Goal: Task Accomplishment & Management: Manage account settings

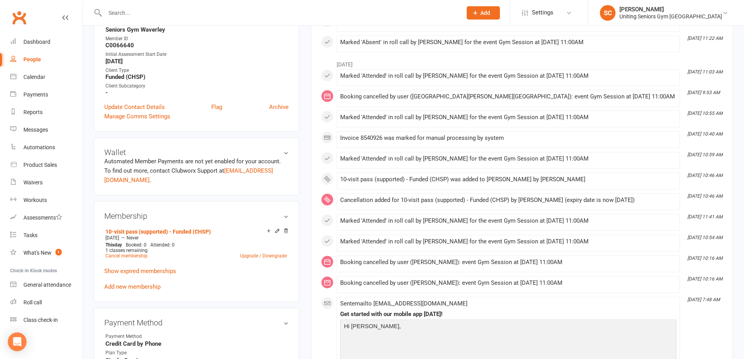
scroll to position [195, 0]
click at [244, 21] on div at bounding box center [275, 12] width 363 height 25
click at [245, 8] on input "text" at bounding box center [280, 12] width 354 height 11
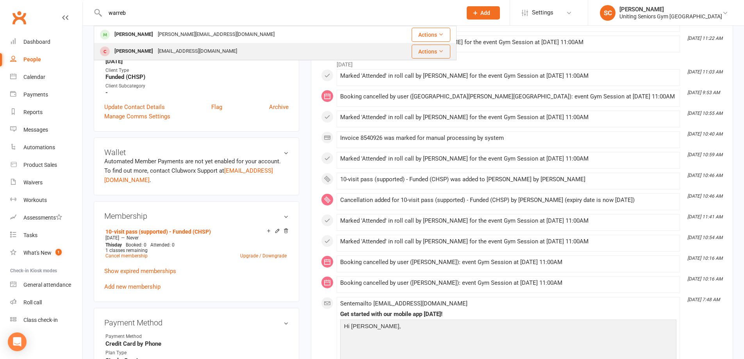
type input "warreb"
click at [234, 47] on div "Warren Cohen wicks46@gmail.com" at bounding box center [240, 51] width 291 height 16
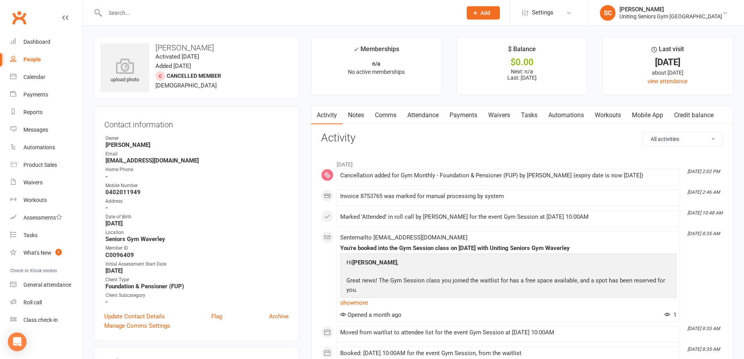
click at [145, 12] on input "text" at bounding box center [280, 12] width 354 height 11
click at [35, 79] on div "Calendar" at bounding box center [34, 77] width 22 height 6
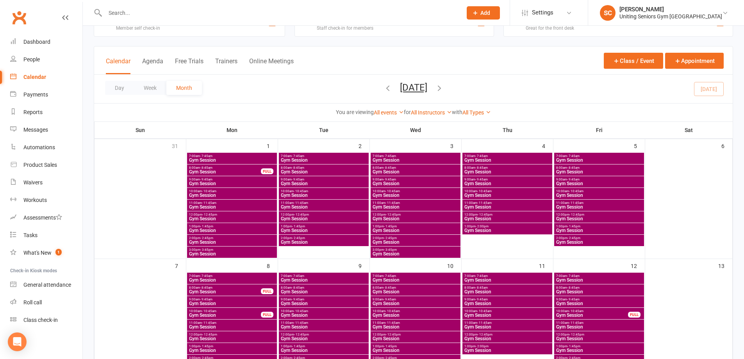
scroll to position [39, 0]
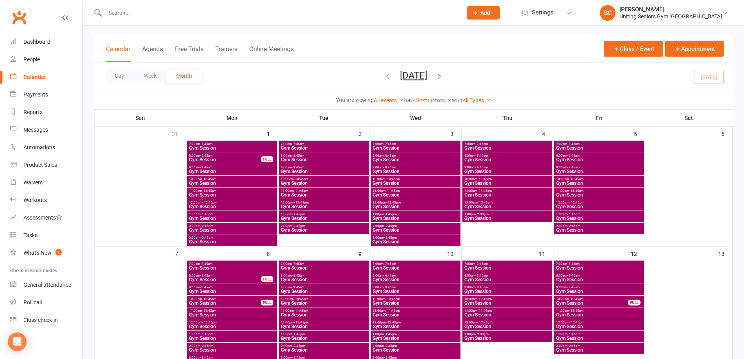
click at [384, 77] on icon "button" at bounding box center [388, 75] width 9 height 9
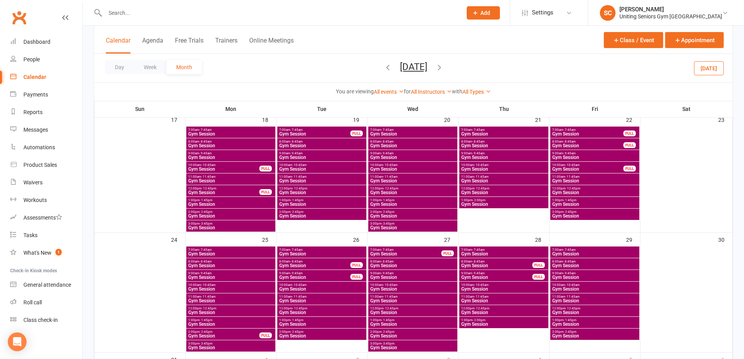
scroll to position [430, 0]
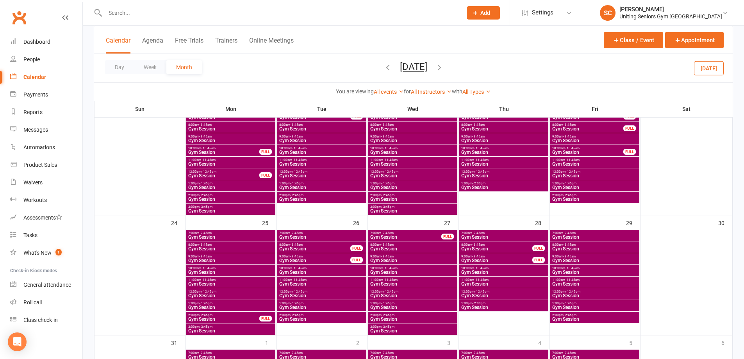
click at [444, 68] on icon "button" at bounding box center [439, 67] width 9 height 9
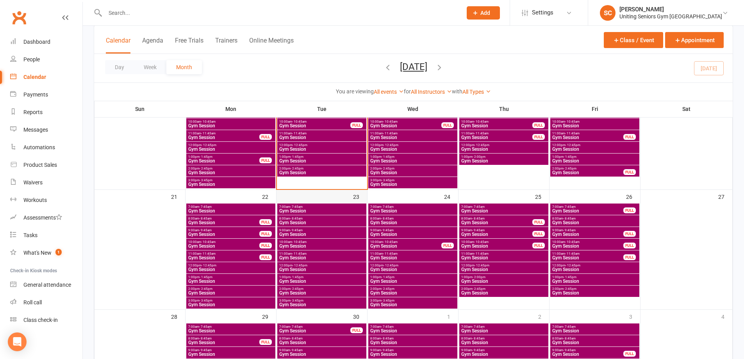
scroll to position [355, 0]
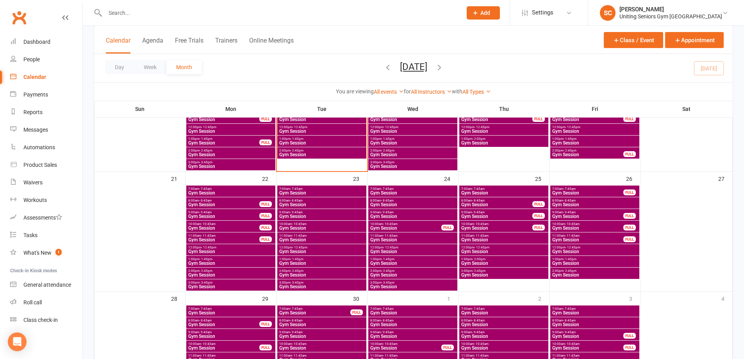
click at [218, 286] on span "Gym Session" at bounding box center [231, 286] width 86 height 5
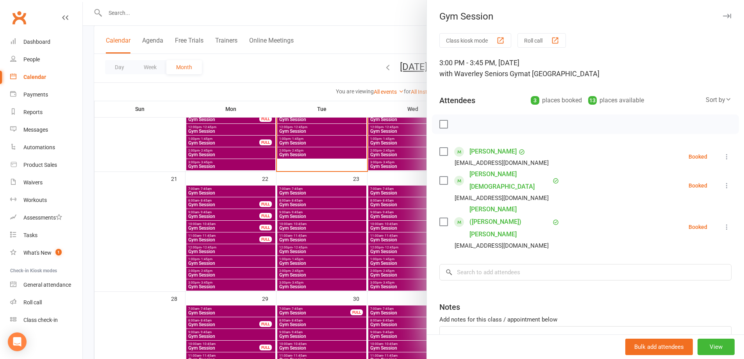
click at [159, 279] on div at bounding box center [413, 179] width 661 height 359
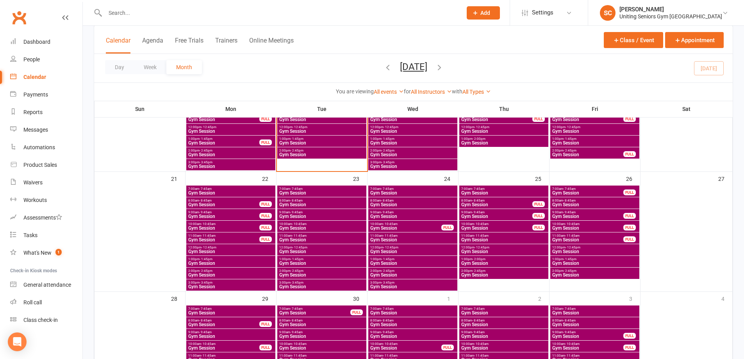
click at [289, 285] on span "Gym Session" at bounding box center [322, 286] width 86 height 5
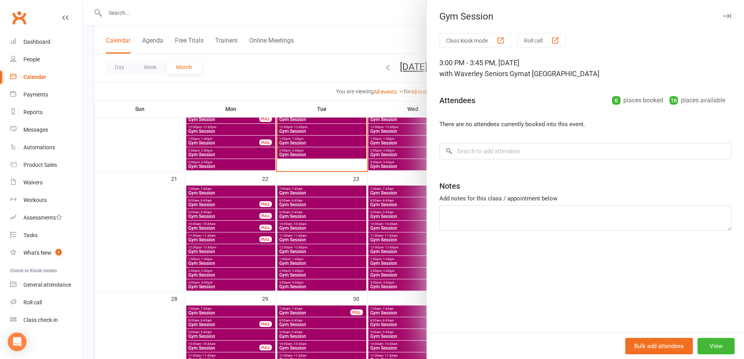
click at [140, 224] on div at bounding box center [413, 179] width 661 height 359
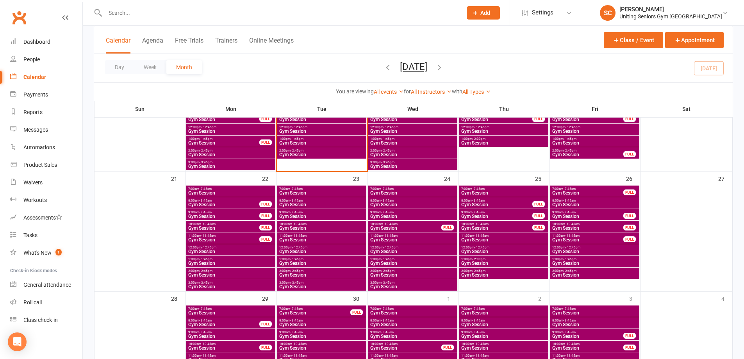
click at [468, 273] on span "Gym Session" at bounding box center [504, 275] width 86 height 5
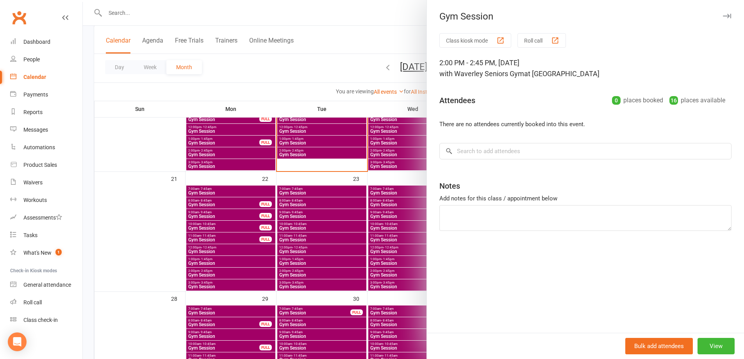
click at [164, 211] on div at bounding box center [413, 179] width 661 height 359
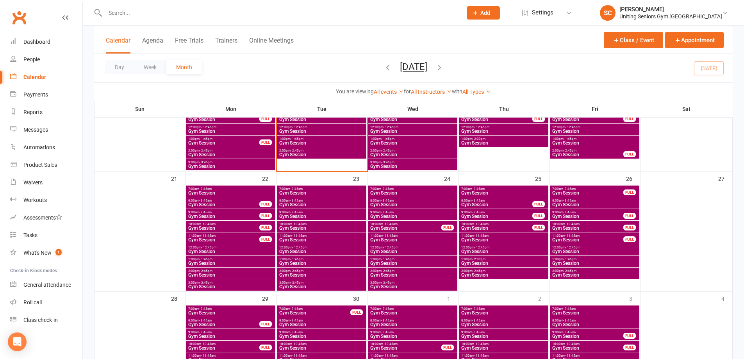
click at [502, 277] on span "Gym Session" at bounding box center [504, 275] width 86 height 5
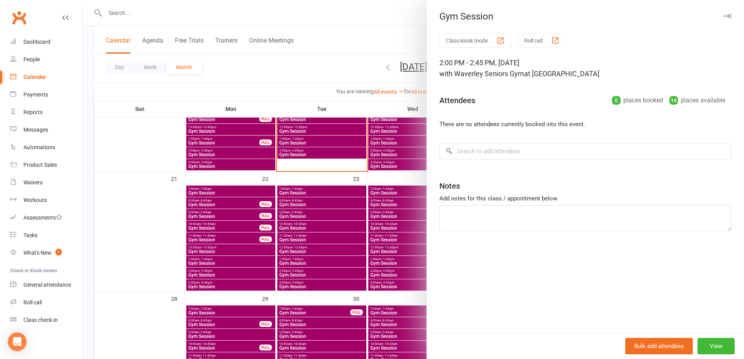
click at [162, 222] on div at bounding box center [413, 179] width 661 height 359
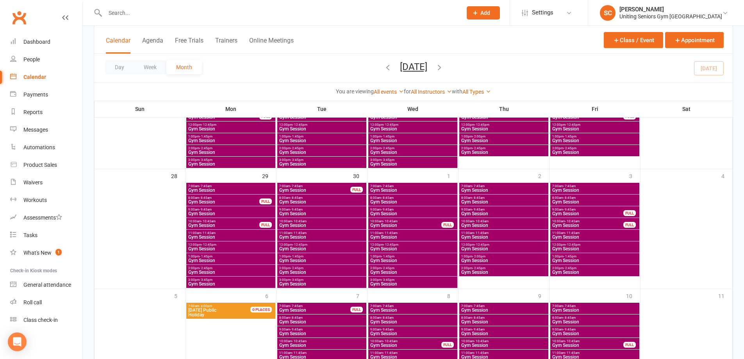
scroll to position [511, 0]
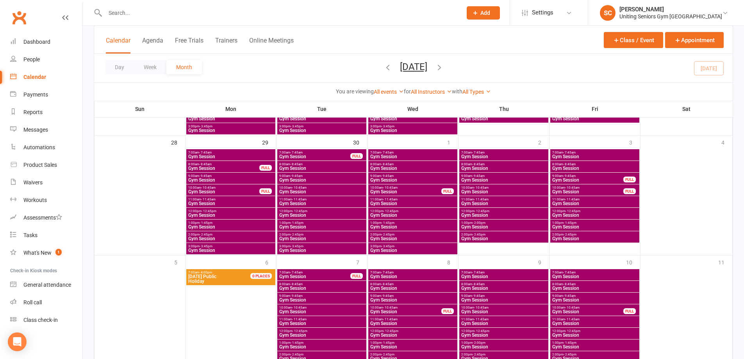
click at [307, 250] on span "Gym Session" at bounding box center [322, 250] width 86 height 5
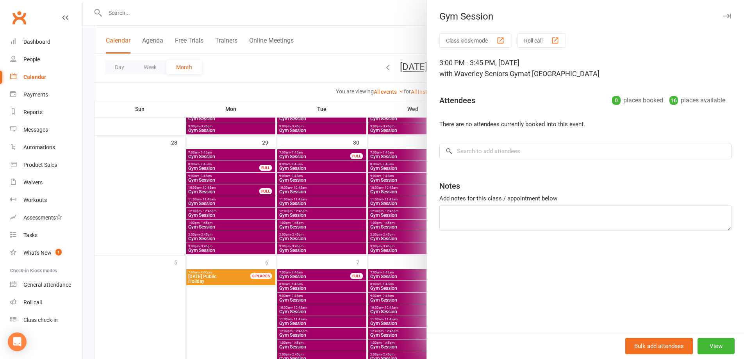
click at [159, 203] on div at bounding box center [413, 179] width 661 height 359
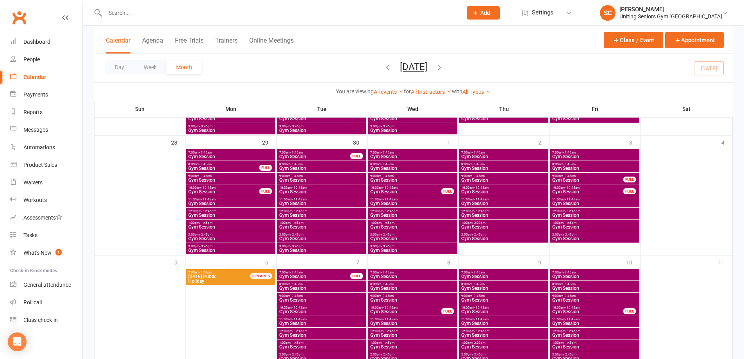
click at [491, 239] on span "Gym Session" at bounding box center [504, 238] width 86 height 5
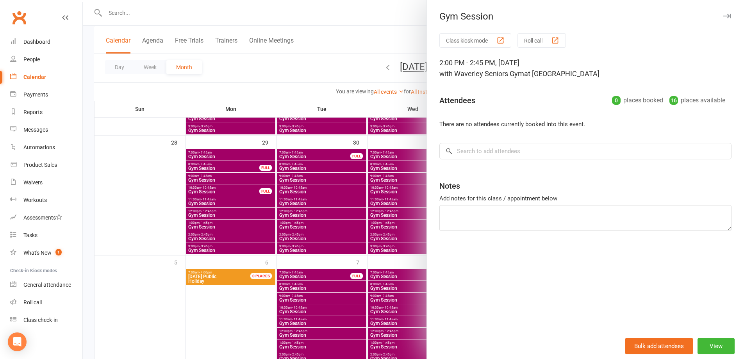
click at [146, 175] on div at bounding box center [413, 179] width 661 height 359
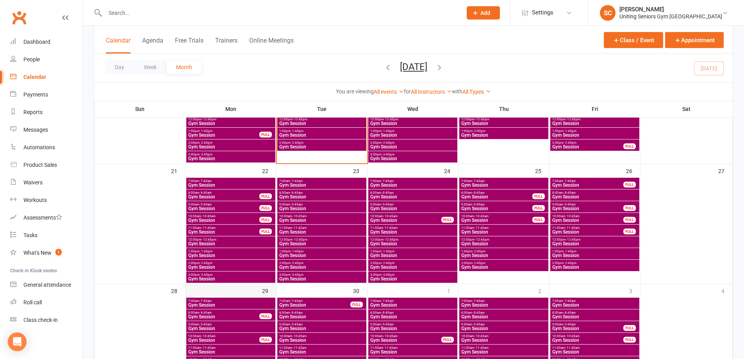
scroll to position [355, 0]
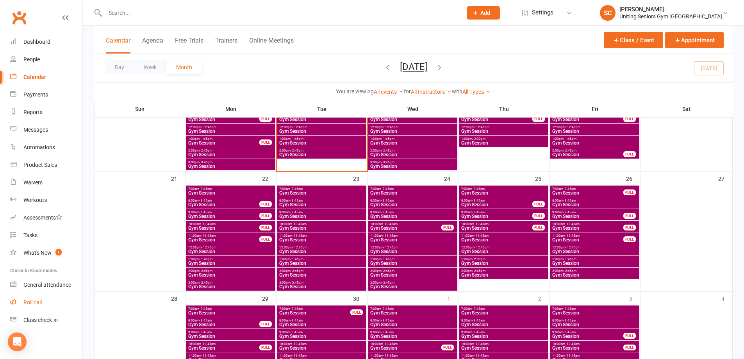
click at [37, 300] on div "Roll call" at bounding box center [32, 302] width 18 height 6
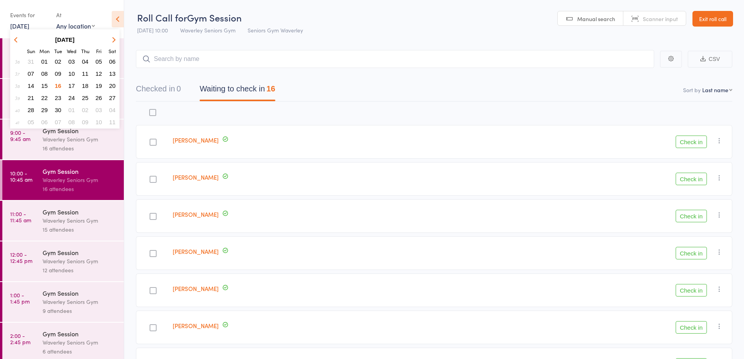
click at [46, 84] on span "15" at bounding box center [44, 85] width 7 height 7
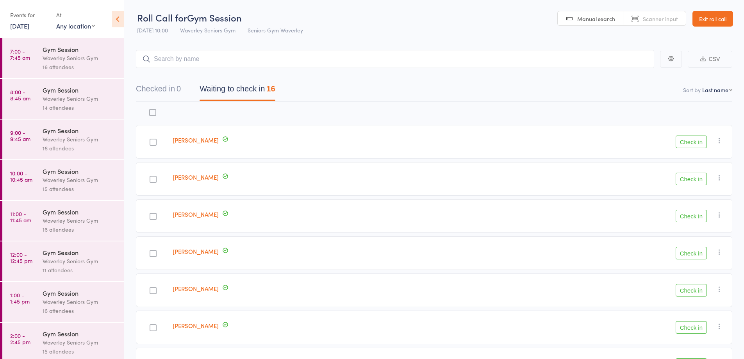
click at [48, 66] on div "16 attendees" at bounding box center [80, 66] width 75 height 9
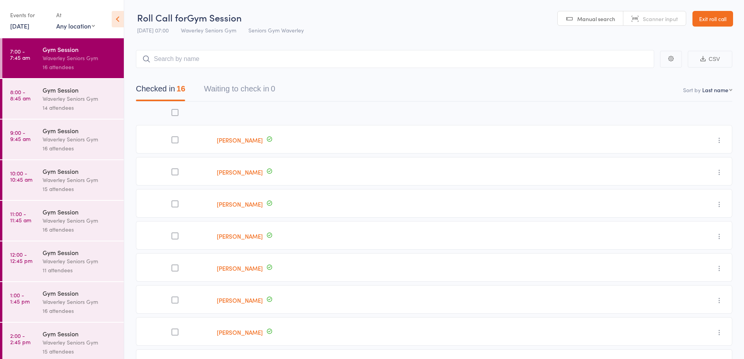
click at [46, 91] on div "Gym Session" at bounding box center [80, 90] width 75 height 9
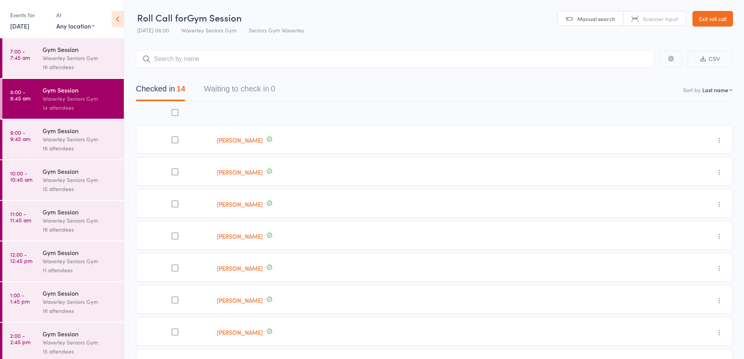
click at [64, 138] on div "Waverley Seniors Gym" at bounding box center [80, 139] width 75 height 9
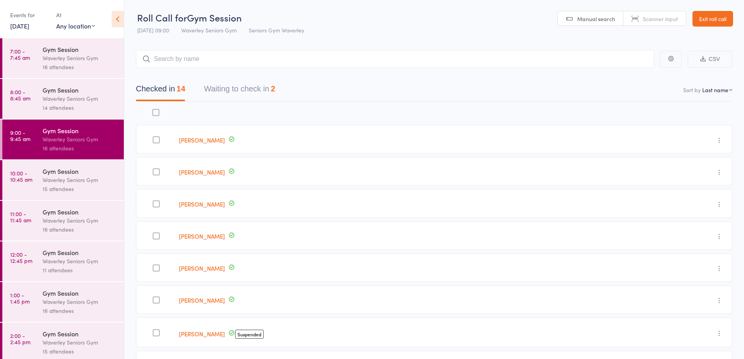
click at [236, 83] on button "Waiting to check in 2" at bounding box center [239, 90] width 71 height 21
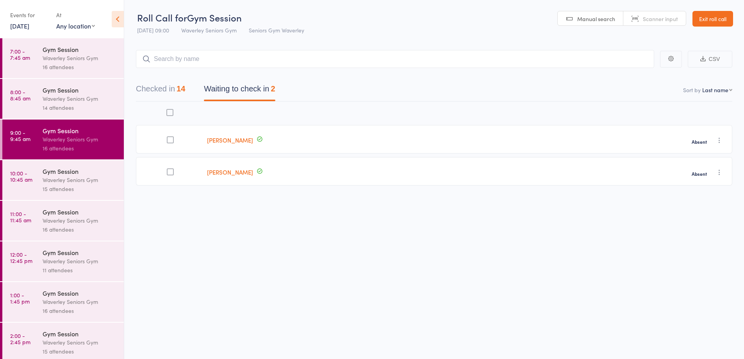
click at [160, 90] on button "Checked in 14" at bounding box center [160, 90] width 49 height 21
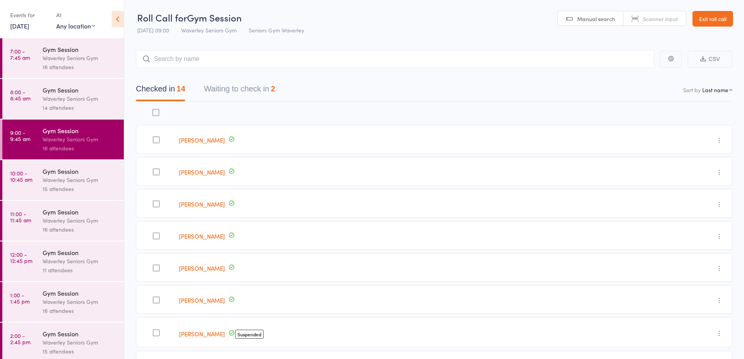
click at [72, 171] on div "Gym Session" at bounding box center [80, 171] width 75 height 9
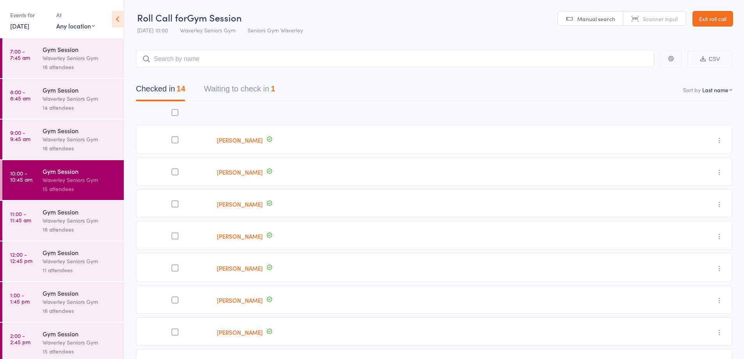
click at [224, 100] on button "Waiting to check in 1" at bounding box center [239, 90] width 71 height 21
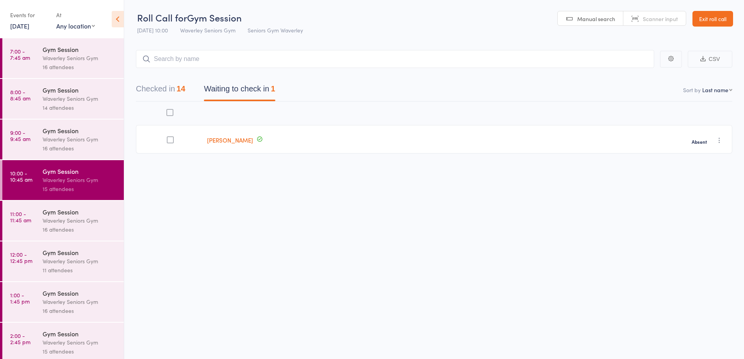
click at [168, 89] on button "Checked in 14" at bounding box center [160, 90] width 49 height 21
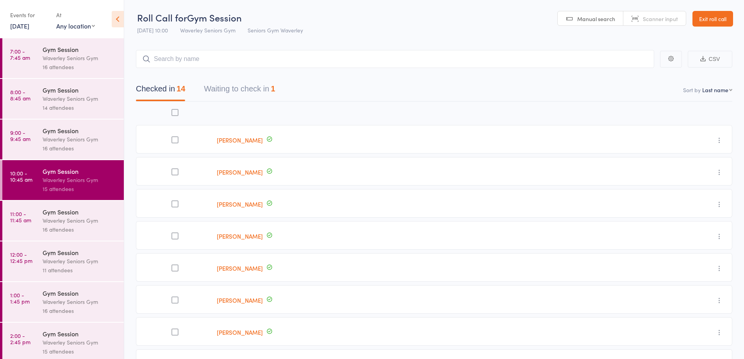
click at [75, 225] on div "16 attendees" at bounding box center [80, 229] width 75 height 9
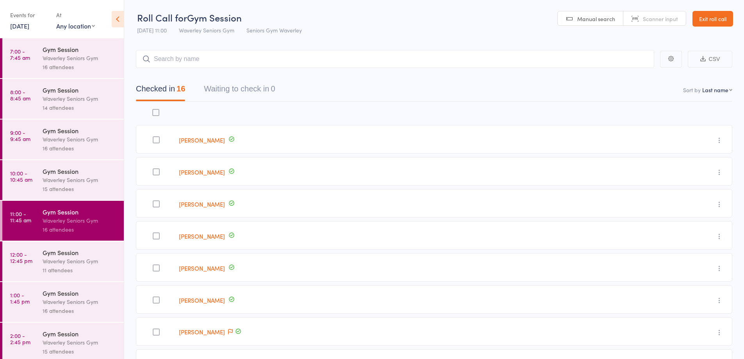
click at [67, 270] on div "11 attendees" at bounding box center [80, 270] width 75 height 9
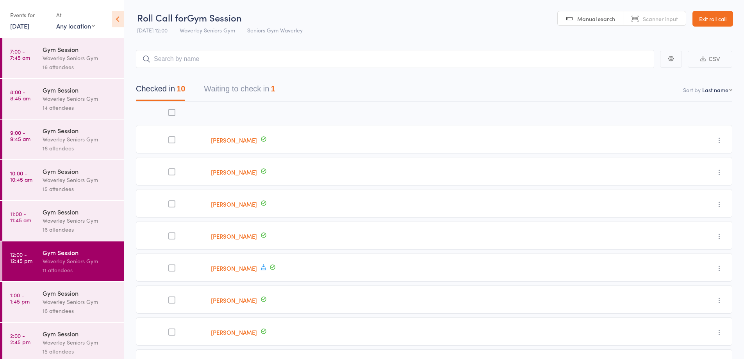
click at [205, 86] on div "Checked in 10 Waiting to check in 1" at bounding box center [206, 90] width 158 height 21
click at [242, 90] on button "Waiting to check in 1" at bounding box center [239, 90] width 71 height 21
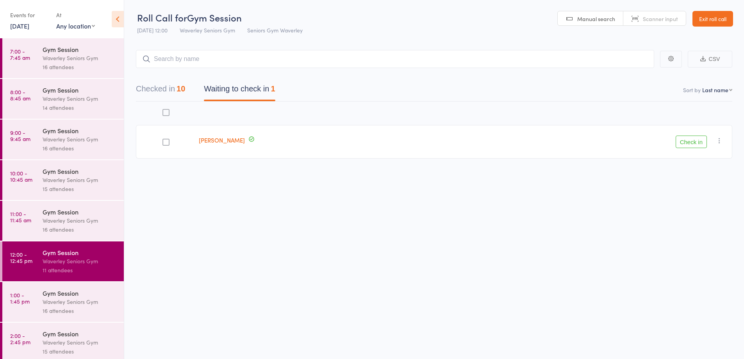
click at [172, 87] on button "Checked in 10" at bounding box center [160, 90] width 49 height 21
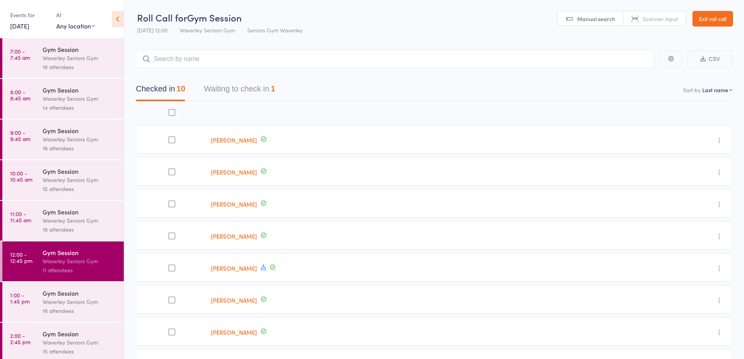
click at [66, 301] on div "Waverley Seniors Gym" at bounding box center [80, 301] width 75 height 9
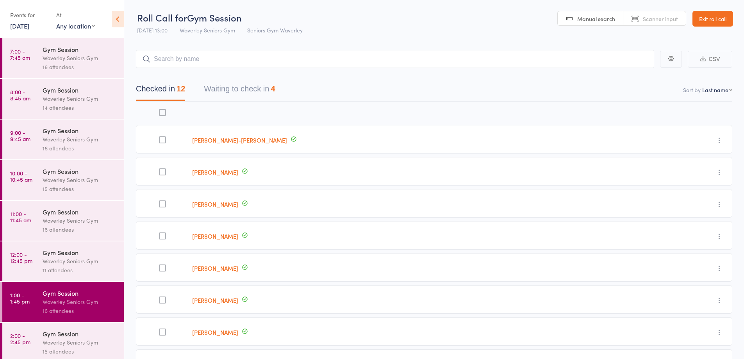
click at [257, 93] on button "Waiting to check in 4" at bounding box center [239, 90] width 71 height 21
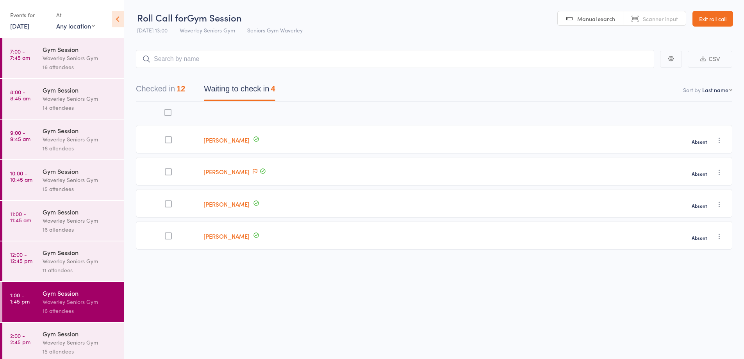
click at [182, 86] on div "12" at bounding box center [181, 88] width 9 height 9
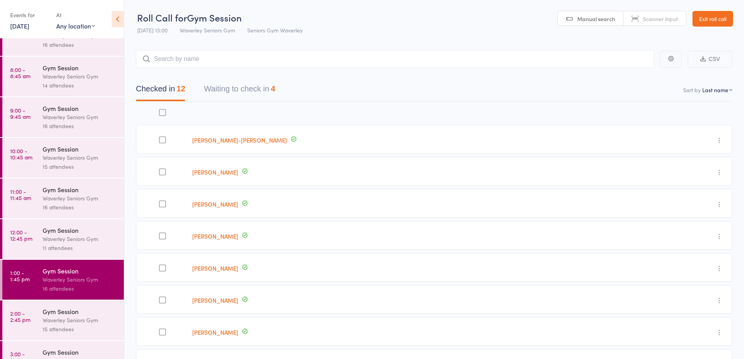
scroll to position [45, 0]
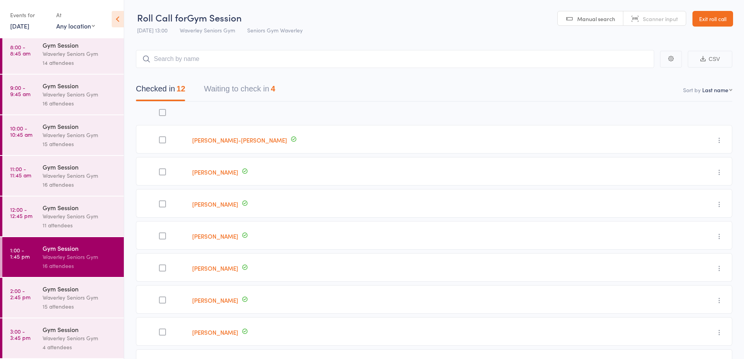
click at [59, 290] on div "Gym Session" at bounding box center [80, 288] width 75 height 9
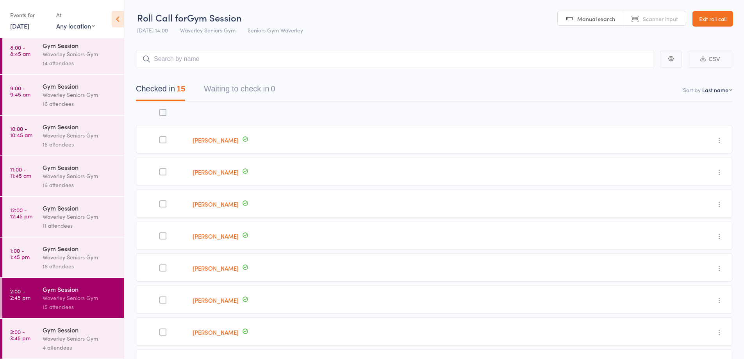
scroll to position [45, 0]
click at [68, 338] on div "Waverley Seniors Gym" at bounding box center [80, 338] width 75 height 9
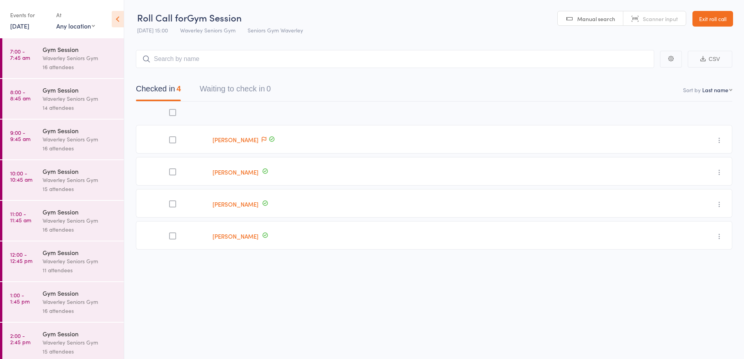
click at [63, 60] on div "Waverley Seniors Gym" at bounding box center [80, 58] width 75 height 9
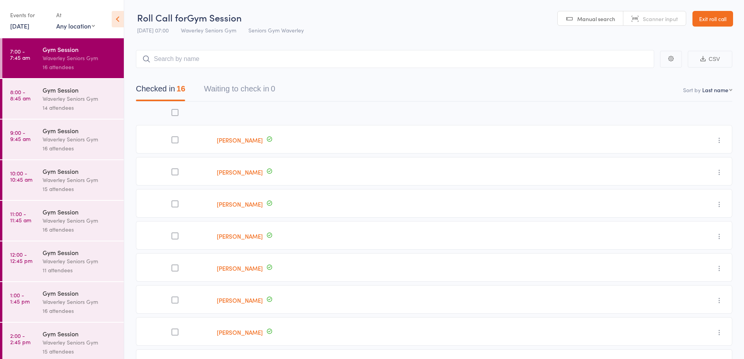
click at [64, 101] on div "Waverley Seniors Gym" at bounding box center [80, 98] width 75 height 9
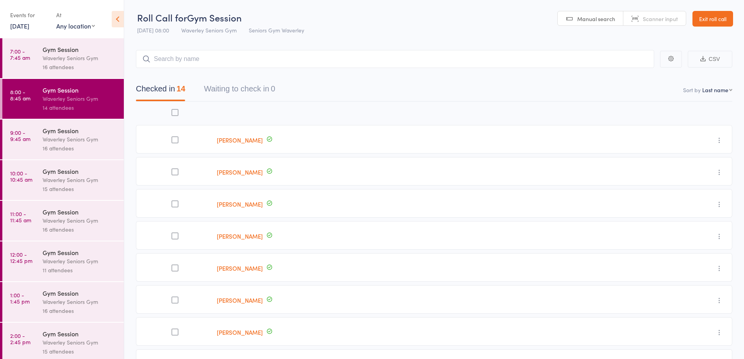
click at [60, 138] on div "Waverley Seniors Gym" at bounding box center [80, 139] width 75 height 9
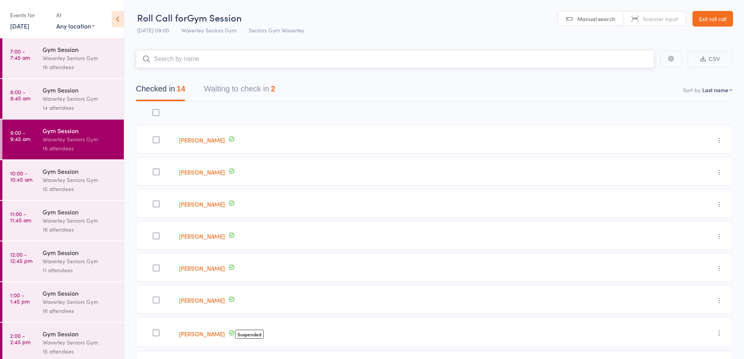
click at [247, 86] on button "Waiting to check in 2" at bounding box center [239, 90] width 71 height 21
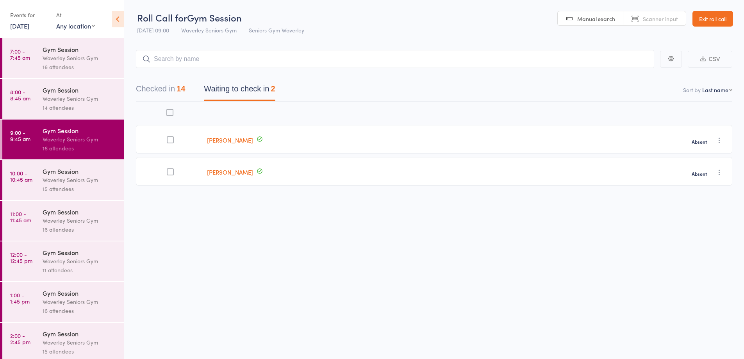
click at [62, 189] on div "15 attendees" at bounding box center [80, 188] width 75 height 9
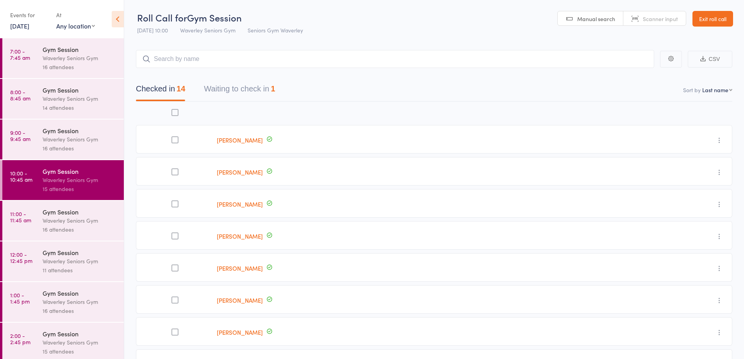
click at [234, 89] on button "Waiting to check in 1" at bounding box center [239, 90] width 71 height 21
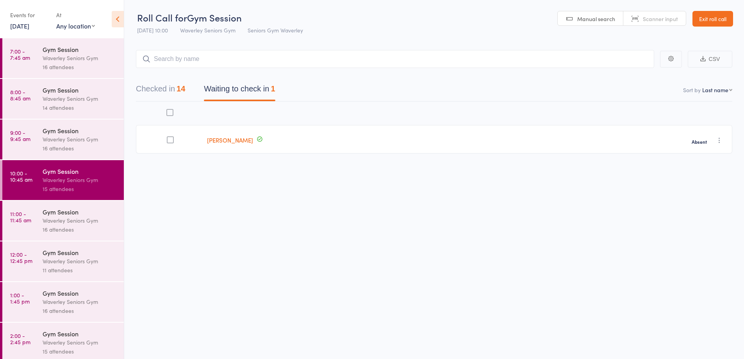
click at [237, 139] on link "[PERSON_NAME]" at bounding box center [230, 140] width 46 height 8
click at [76, 210] on div "Gym Session" at bounding box center [80, 211] width 75 height 9
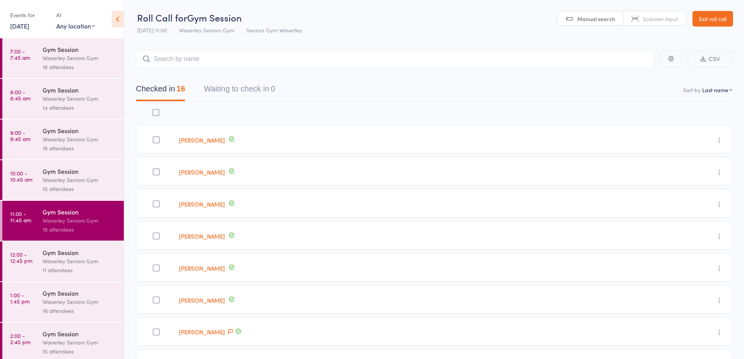
click at [67, 259] on div "Waverley Seniors Gym" at bounding box center [80, 261] width 75 height 9
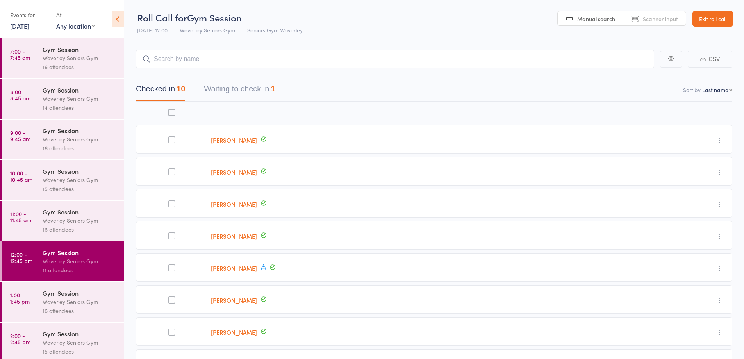
click at [55, 175] on div "Waverley Seniors Gym" at bounding box center [80, 179] width 75 height 9
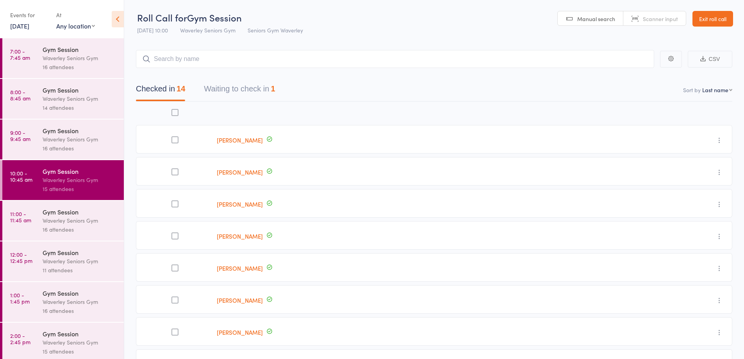
click at [237, 90] on button "Waiting to check in 1" at bounding box center [239, 90] width 71 height 21
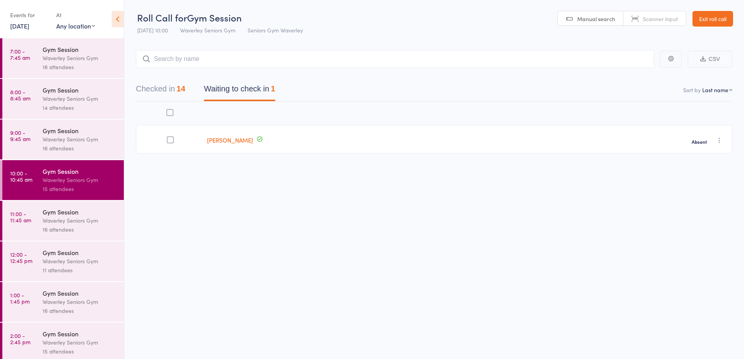
click at [238, 140] on link "[PERSON_NAME]" at bounding box center [230, 140] width 46 height 8
click at [79, 219] on div "Waverley Seniors Gym" at bounding box center [80, 220] width 75 height 9
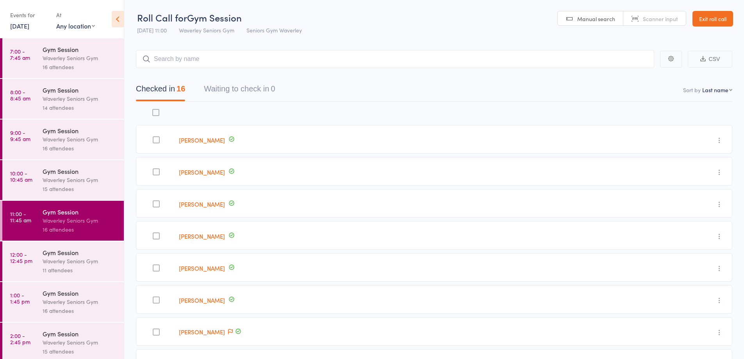
click at [79, 254] on div "Gym Session" at bounding box center [80, 252] width 75 height 9
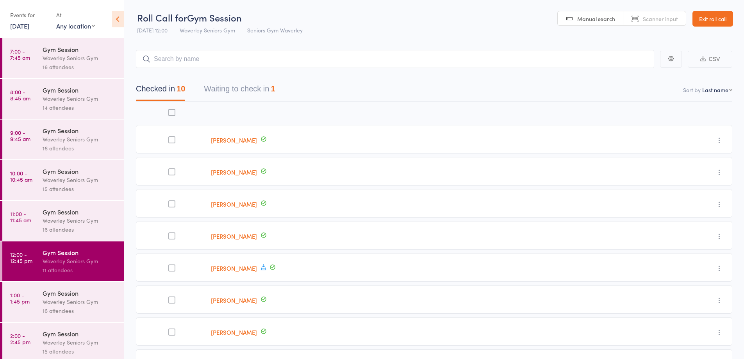
click at [227, 94] on button "Waiting to check in 1" at bounding box center [239, 90] width 71 height 21
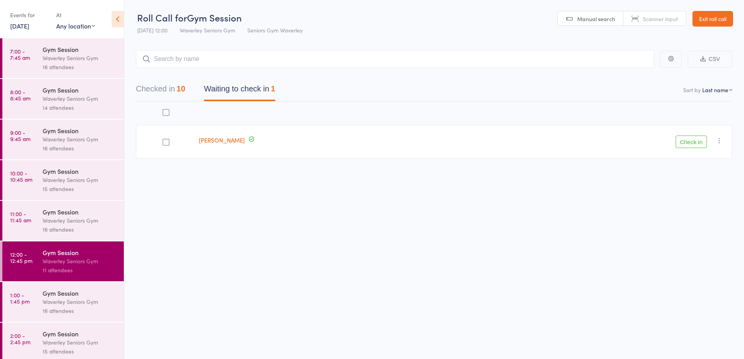
click at [54, 302] on div "Waverley Seniors Gym" at bounding box center [80, 301] width 75 height 9
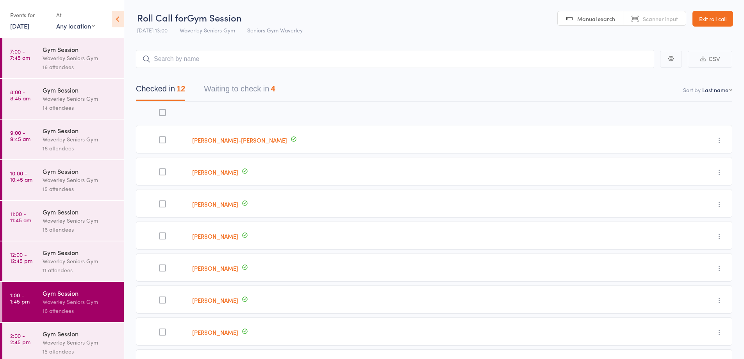
click at [232, 95] on button "Waiting to check in 4" at bounding box center [239, 90] width 71 height 21
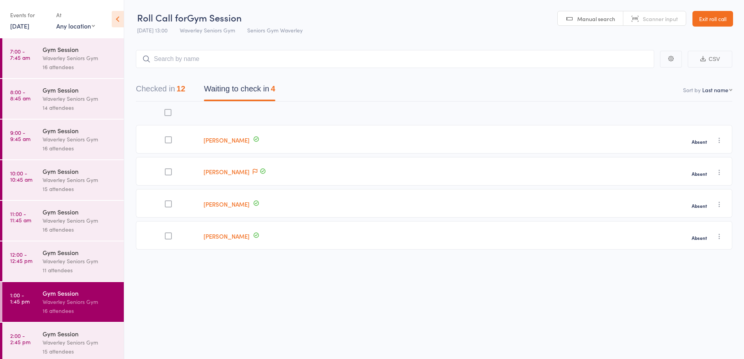
click at [234, 143] on link "[PERSON_NAME]" at bounding box center [226, 140] width 46 height 8
click at [234, 203] on link "[PERSON_NAME]" at bounding box center [226, 204] width 46 height 8
click at [77, 338] on div "Waverley Seniors Gym" at bounding box center [80, 342] width 75 height 9
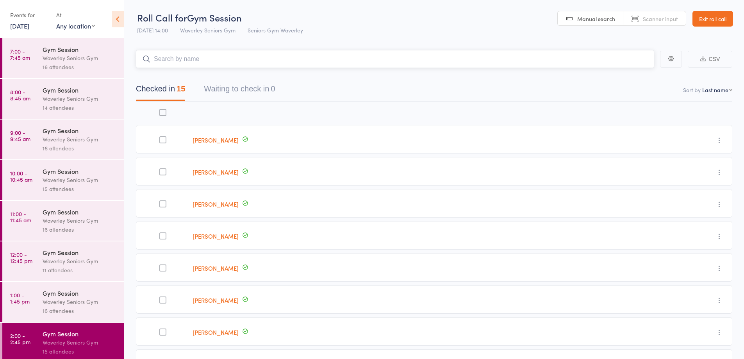
scroll to position [45, 0]
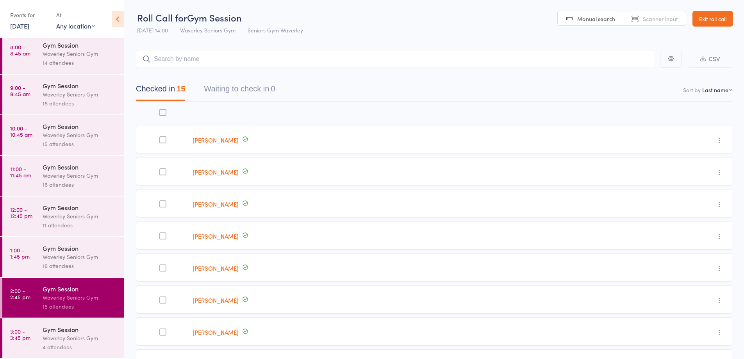
click at [65, 339] on div "Waverley Seniors Gym" at bounding box center [80, 338] width 75 height 9
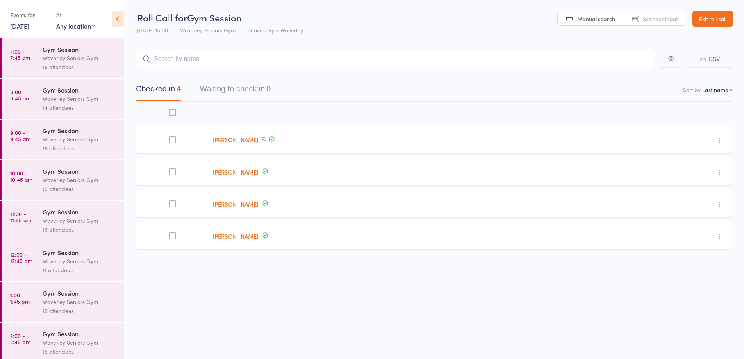
click at [29, 30] on link "15 Sep, 2025" at bounding box center [19, 25] width 19 height 9
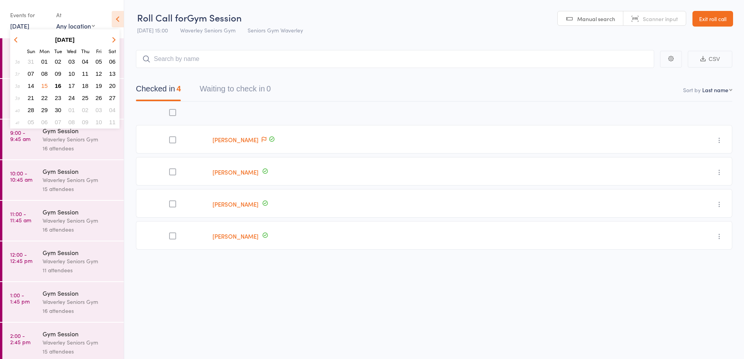
click at [58, 85] on span "16" at bounding box center [58, 85] width 7 height 7
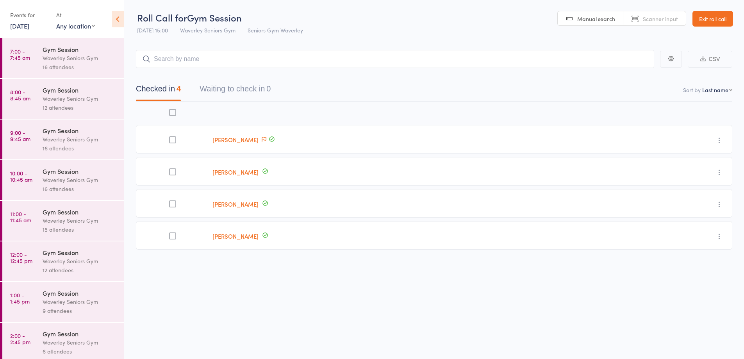
click at [61, 57] on div "Waverley Seniors Gym" at bounding box center [80, 58] width 75 height 9
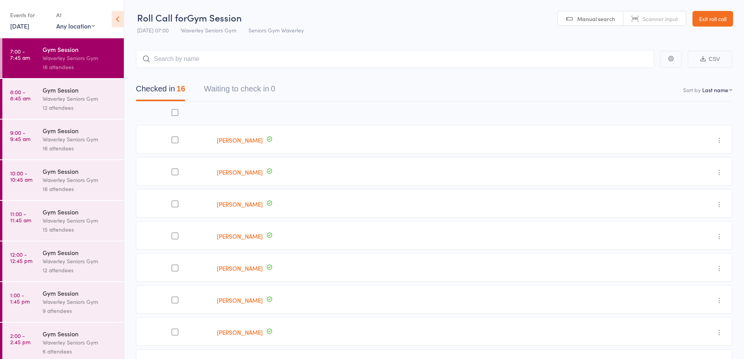
click at [68, 98] on div "Waverley Seniors Gym" at bounding box center [80, 98] width 75 height 9
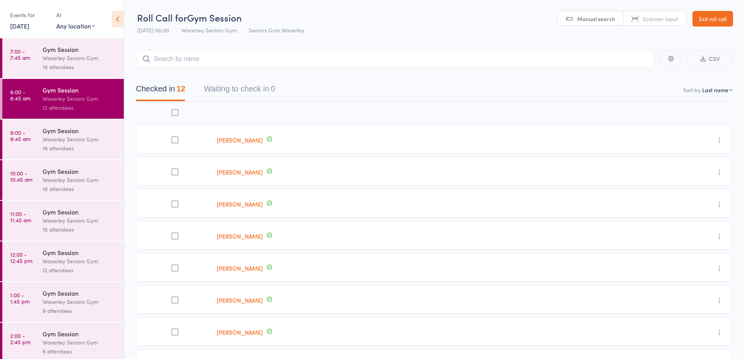
click at [69, 138] on div "Waverley Seniors Gym" at bounding box center [80, 139] width 75 height 9
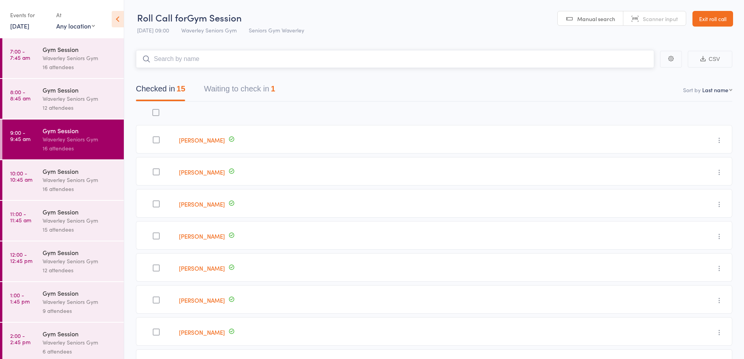
click at [245, 91] on button "Waiting to check in 1" at bounding box center [239, 90] width 71 height 21
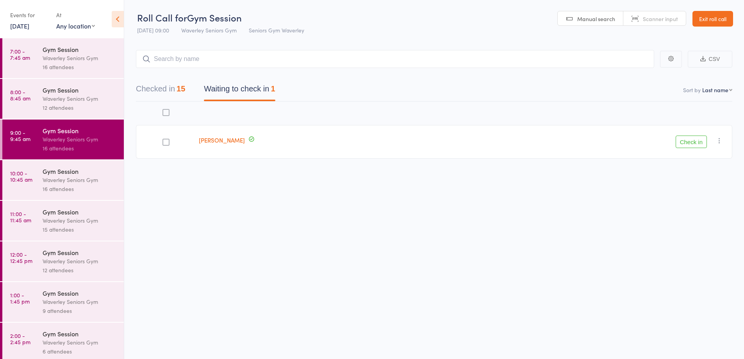
click at [698, 142] on button "Check in" at bounding box center [691, 142] width 31 height 12
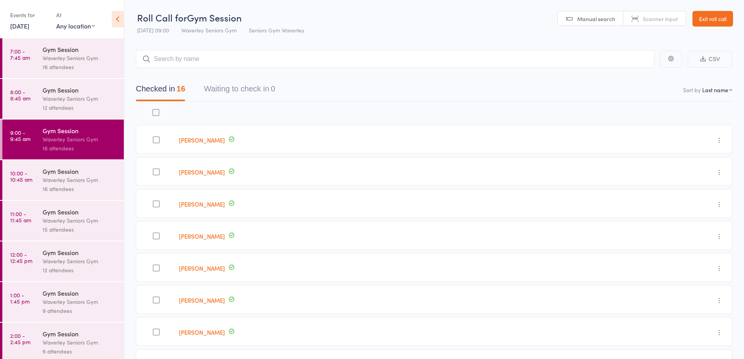
click at [725, 16] on link "Exit roll call" at bounding box center [712, 19] width 41 height 16
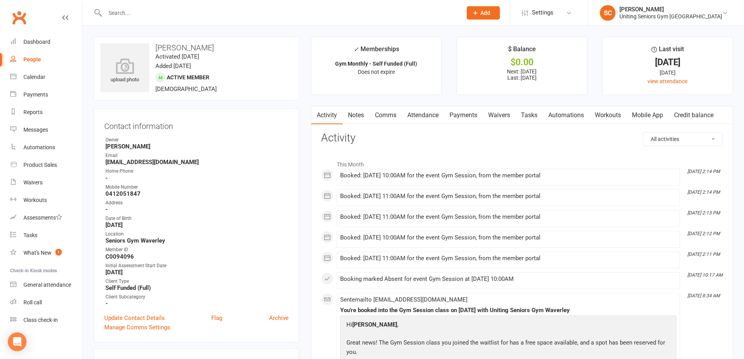
click at [425, 116] on link "Attendance" at bounding box center [423, 115] width 42 height 18
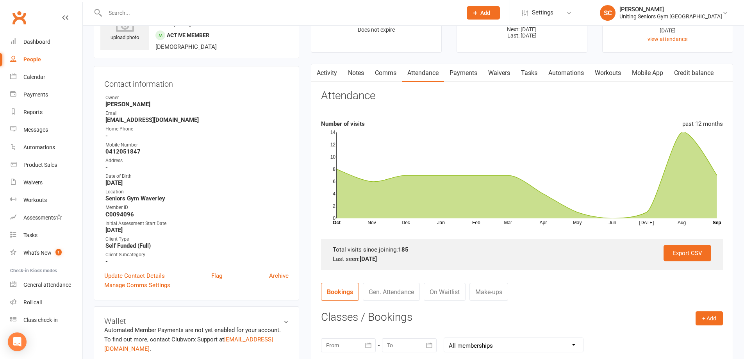
scroll to position [234, 0]
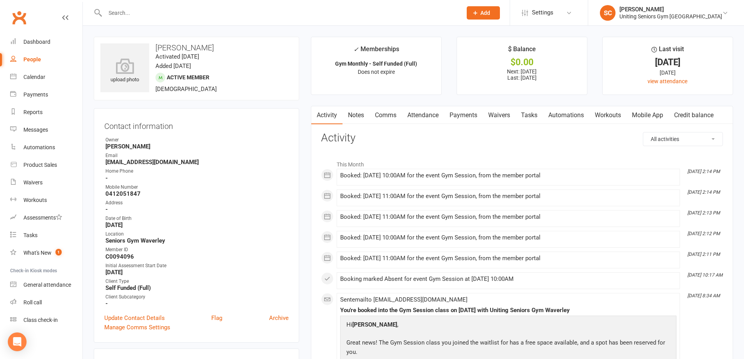
click at [393, 115] on link "Comms" at bounding box center [385, 115] width 32 height 18
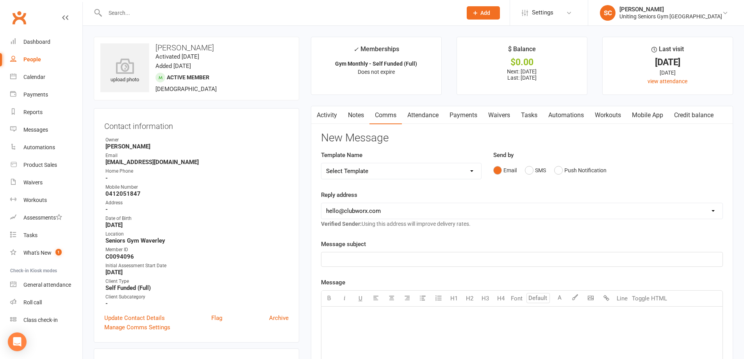
click at [384, 173] on select "Select Template [Email] Absent [Email] Non-attendance [Email] PE2 - Bookings [E…" at bounding box center [401, 171] width 160 height 16
select select "0"
click at [321, 163] on select "Select Template [Email] Absent [Email] Non-attendance [Email] PE2 - Bookings [E…" at bounding box center [401, 171] width 160 height 16
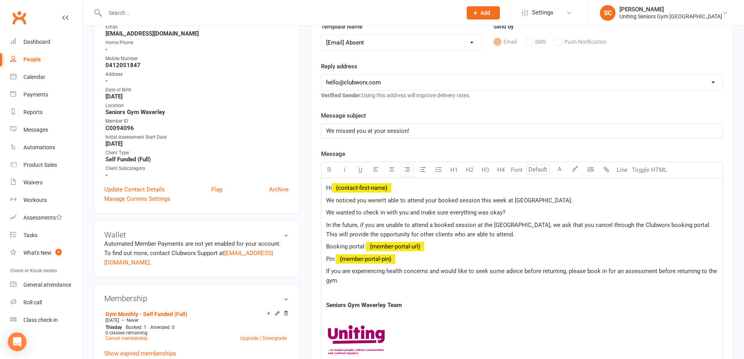
scroll to position [156, 0]
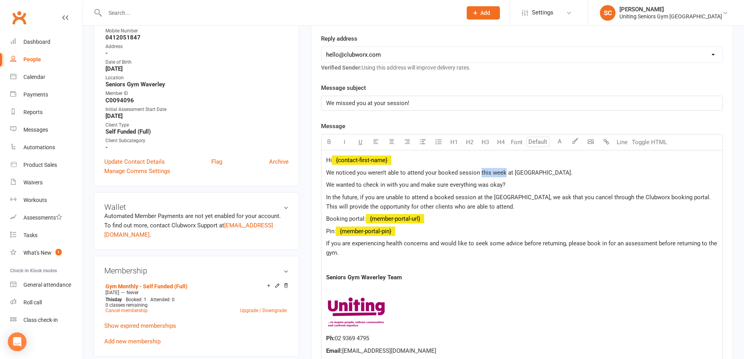
drag, startPoint x: 505, startPoint y: 172, endPoint x: 480, endPoint y: 170, distance: 24.3
click at [480, 170] on span "We noticed you weren’t able to attend your booked session this week at [GEOGRAP…" at bounding box center [449, 172] width 246 height 7
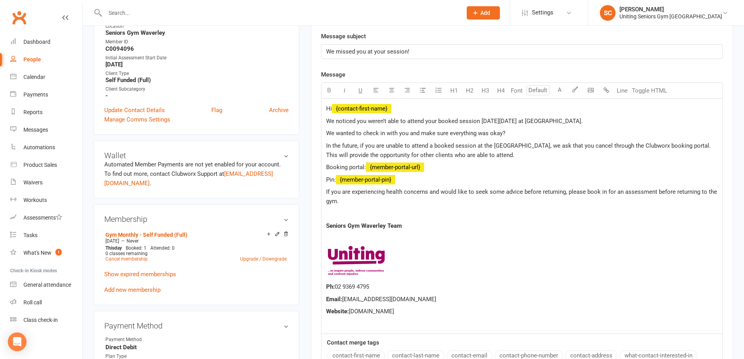
scroll to position [391, 0]
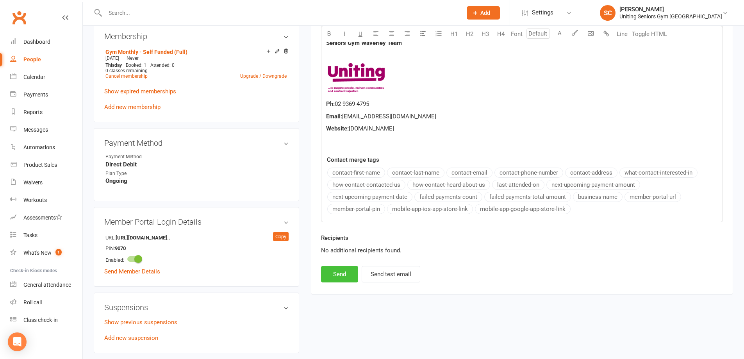
click at [350, 273] on button "Send" at bounding box center [339, 274] width 37 height 16
select select
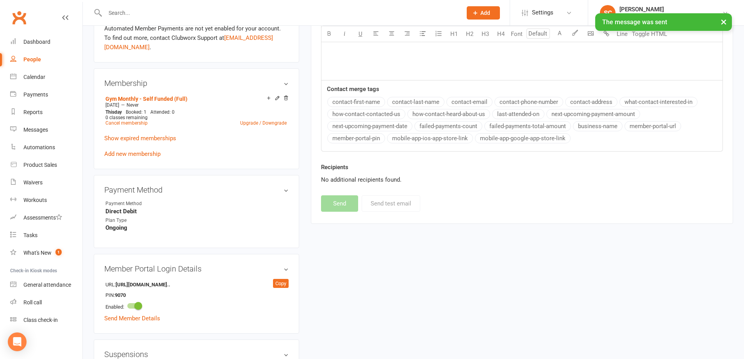
scroll to position [195, 0]
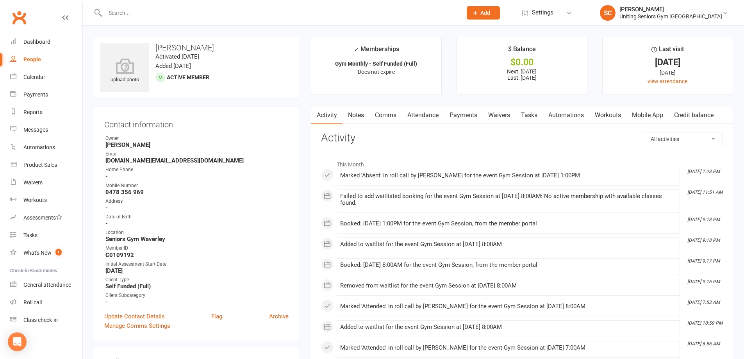
click at [391, 116] on link "Comms" at bounding box center [385, 115] width 32 height 18
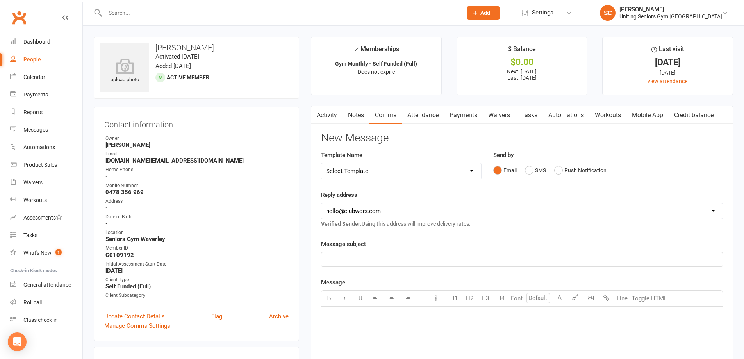
click at [390, 172] on select "Select Template [Email] Absent [Email] Non-attendance [Email] PE2 - Bookings [E…" at bounding box center [401, 171] width 160 height 16
select select "0"
click at [321, 163] on select "Select Template [Email] Absent [Email] Non-attendance [Email] PE2 - Bookings [E…" at bounding box center [401, 171] width 160 height 16
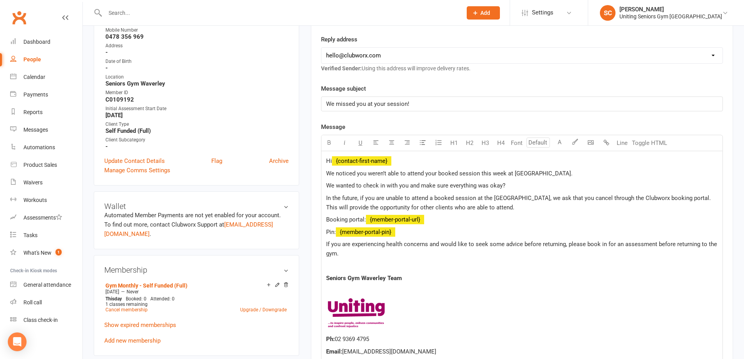
scroll to position [156, 0]
drag, startPoint x: 505, startPoint y: 172, endPoint x: 480, endPoint y: 172, distance: 24.6
click at [480, 172] on span "We noticed you weren’t able to attend your booked session this week at [GEOGRAP…" at bounding box center [449, 172] width 246 height 7
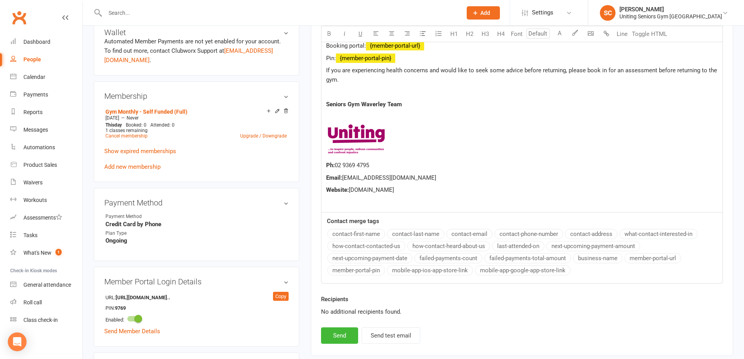
scroll to position [469, 0]
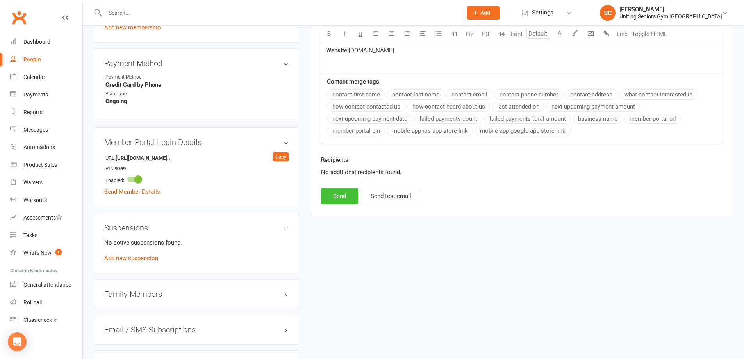
click at [343, 196] on button "Send" at bounding box center [339, 196] width 37 height 16
select select
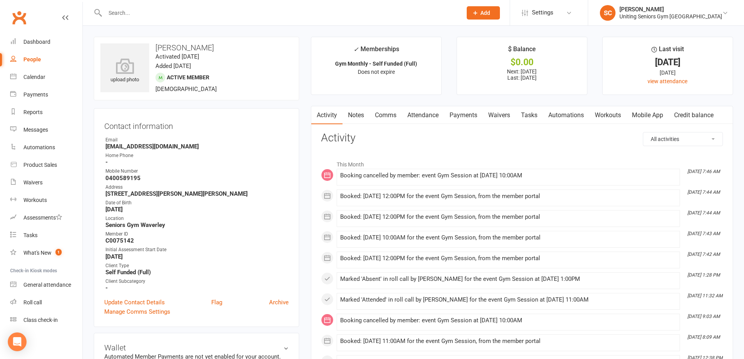
click at [420, 117] on link "Attendance" at bounding box center [423, 115] width 42 height 18
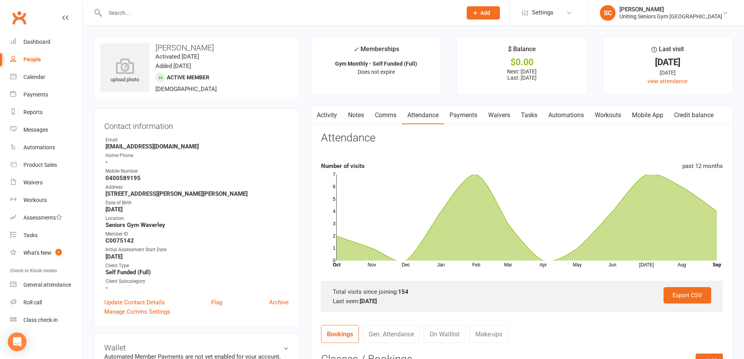
click at [384, 116] on link "Comms" at bounding box center [385, 115] width 32 height 18
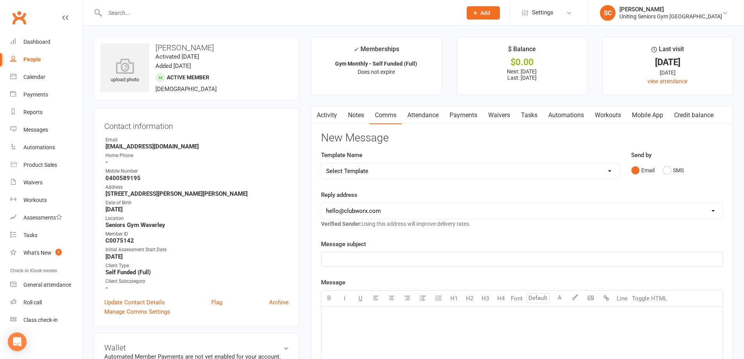
click at [369, 171] on select "Select Template [Email] Absent [Email] Non-attendance [Email] PE2 - Bookings [E…" at bounding box center [470, 171] width 298 height 16
select select "0"
click at [321, 163] on select "Select Template [Email] Absent [Email] Non-attendance [Email] PE2 - Bookings [E…" at bounding box center [470, 171] width 298 height 16
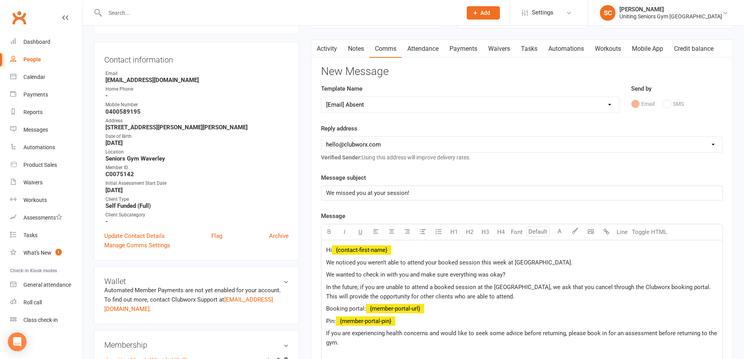
scroll to position [195, 0]
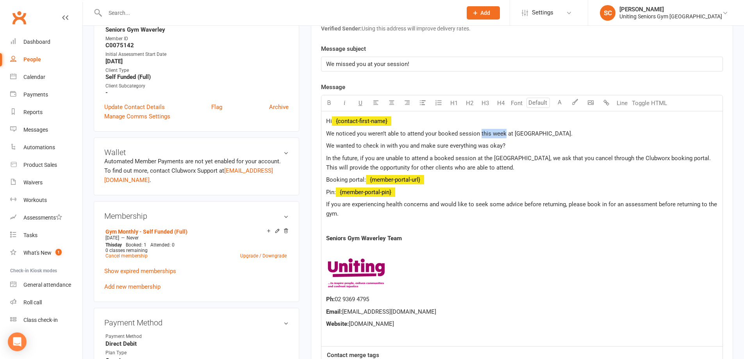
drag, startPoint x: 504, startPoint y: 132, endPoint x: 480, endPoint y: 132, distance: 24.2
click at [480, 132] on span "We noticed you weren’t able to attend your booked session this week at Seniors …" at bounding box center [449, 133] width 246 height 7
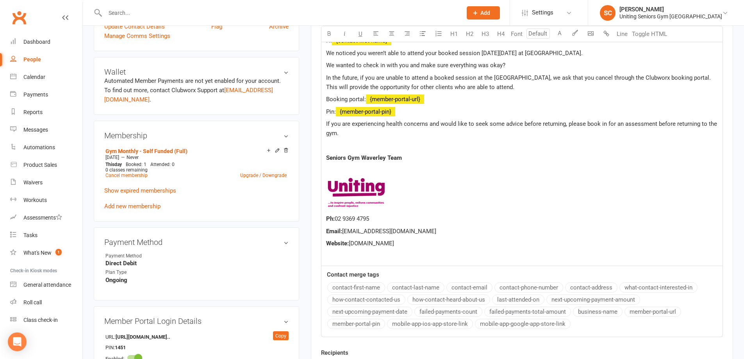
scroll to position [391, 0]
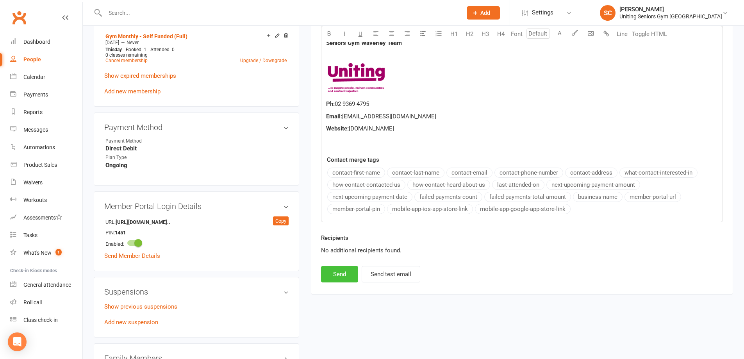
click at [344, 278] on button "Send" at bounding box center [339, 274] width 37 height 16
select select
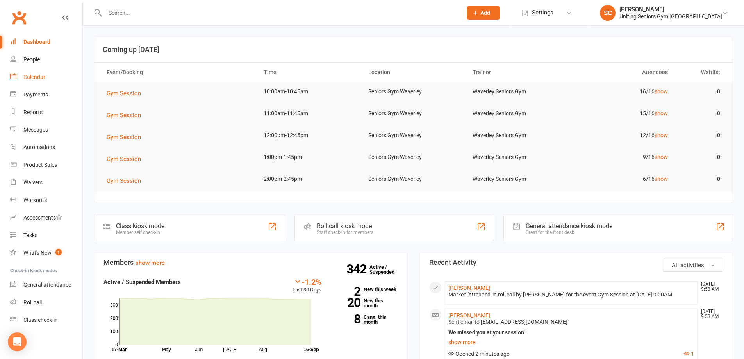
click at [42, 75] on div "Calendar" at bounding box center [34, 77] width 22 height 6
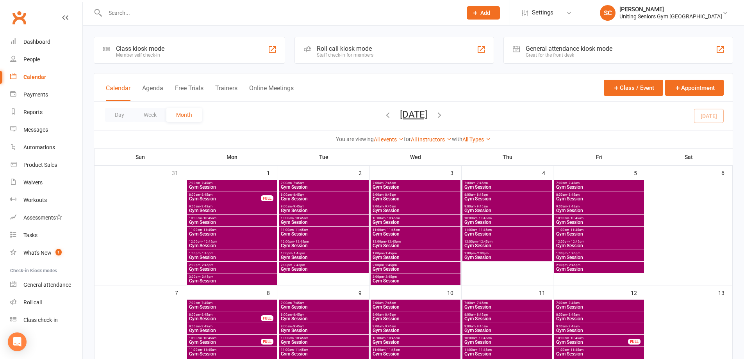
click at [444, 115] on icon "button" at bounding box center [439, 115] width 9 height 9
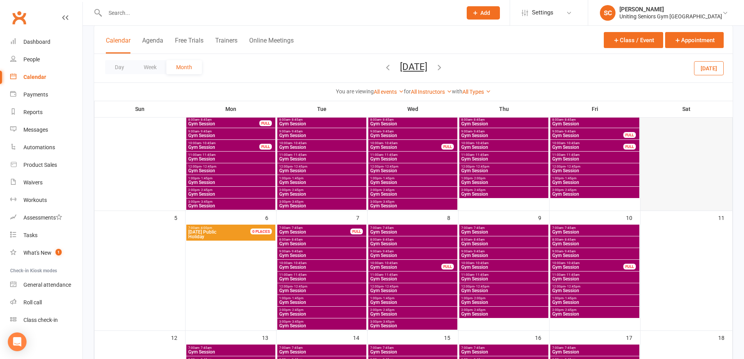
scroll to position [78, 0]
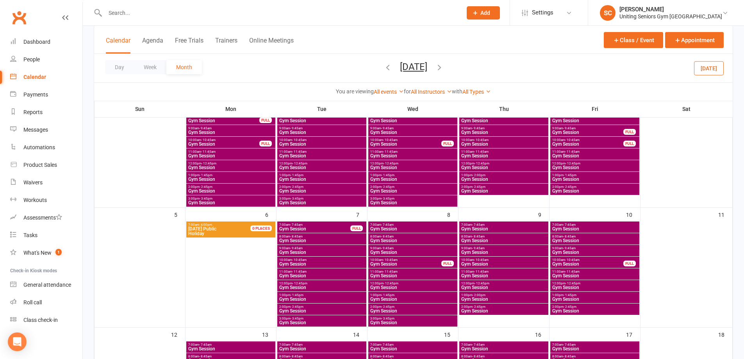
click at [567, 273] on span "Gym Session" at bounding box center [595, 275] width 86 height 5
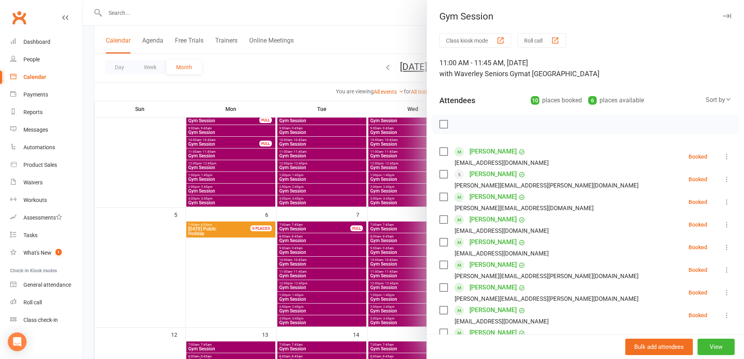
click at [394, 85] on div at bounding box center [413, 179] width 661 height 359
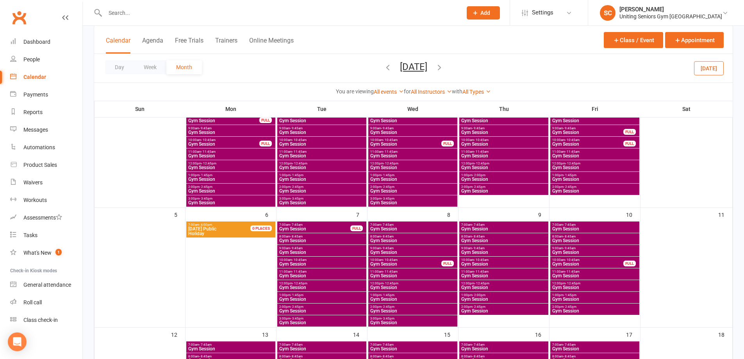
click at [569, 257] on div "10:00am - 10:45am Gym Session FULL" at bounding box center [594, 262] width 89 height 11
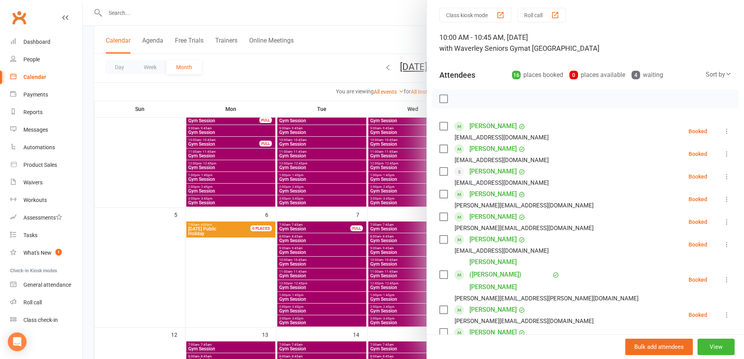
scroll to position [39, 0]
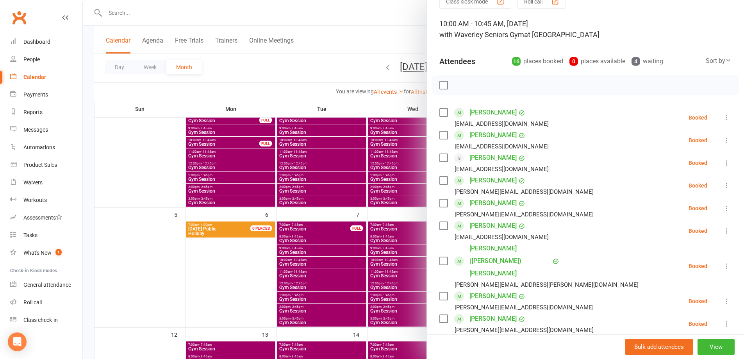
click at [723, 206] on icon at bounding box center [727, 208] width 8 height 8
click at [675, 238] on link "Remove" at bounding box center [689, 239] width 84 height 16
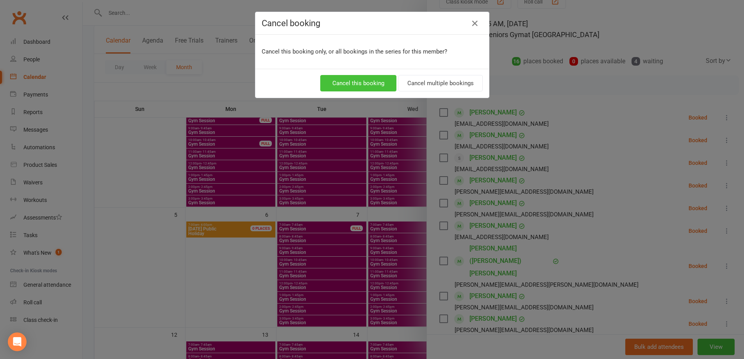
click at [368, 87] on button "Cancel this booking" at bounding box center [358, 83] width 76 height 16
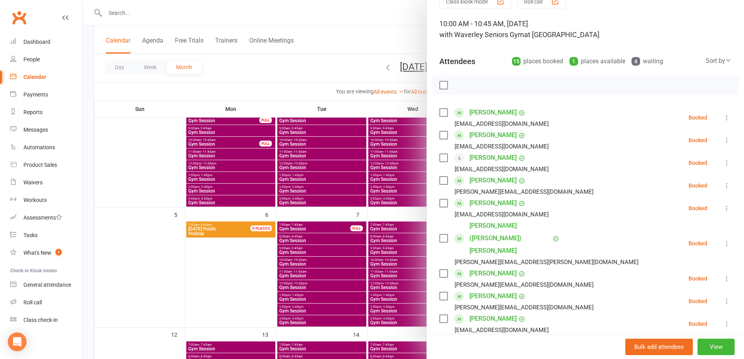
click at [410, 94] on div at bounding box center [413, 179] width 661 height 359
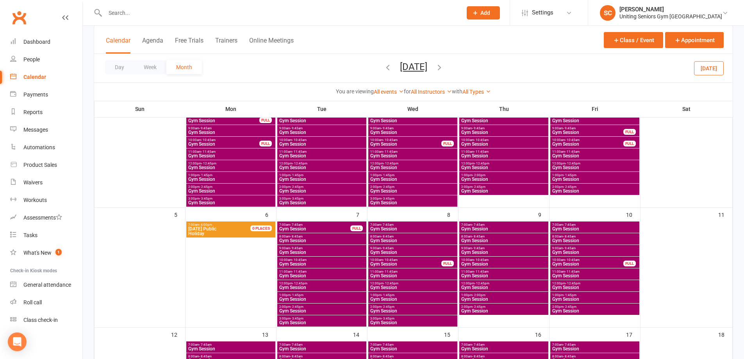
click at [571, 272] on span "- 11:45am" at bounding box center [572, 272] width 14 height 4
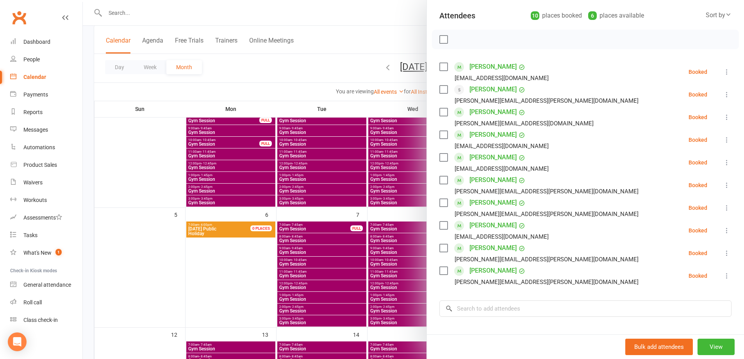
scroll to position [178, 0]
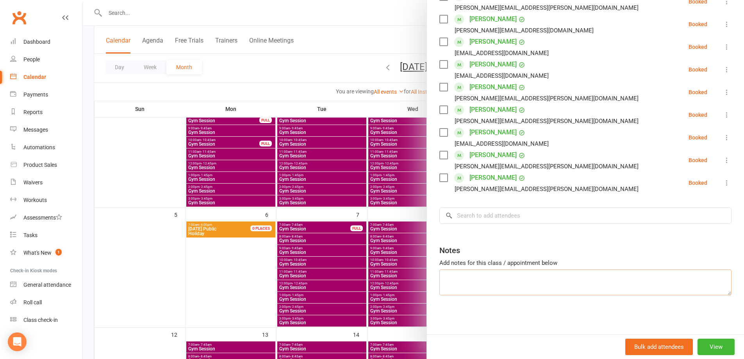
click at [506, 286] on textarea at bounding box center [585, 282] width 292 height 26
click at [505, 219] on input "search" at bounding box center [585, 215] width 292 height 16
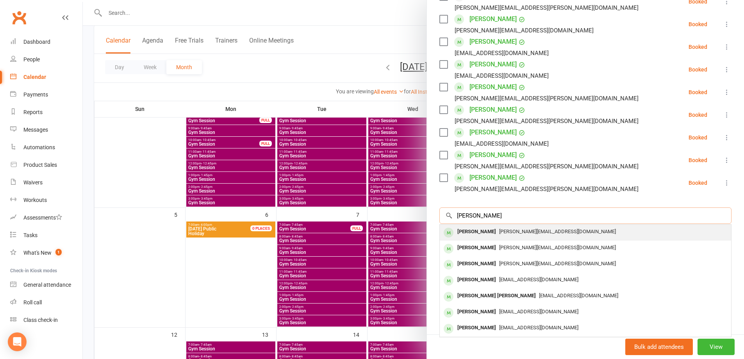
type input "[PERSON_NAME]"
click at [511, 232] on span "[PERSON_NAME][EMAIL_ADDRESS][DOMAIN_NAME]" at bounding box center [557, 231] width 117 height 6
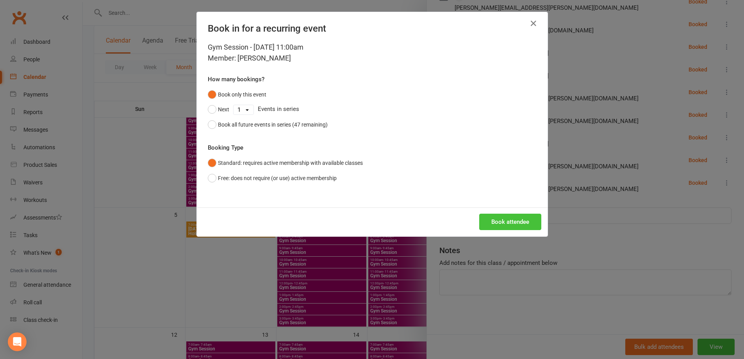
click at [491, 221] on button "Book attendee" at bounding box center [510, 222] width 62 height 16
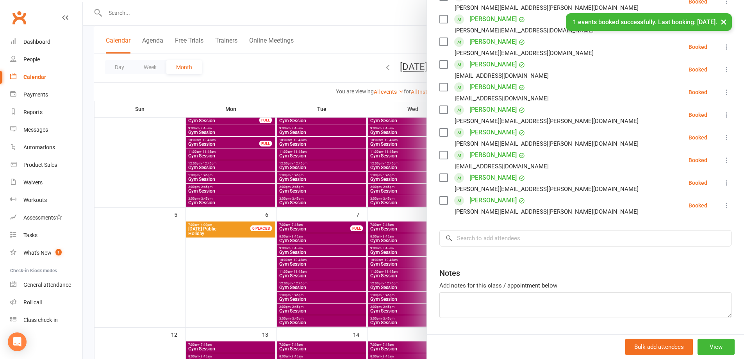
click at [391, 78] on div at bounding box center [413, 179] width 661 height 359
